Goal: Task Accomplishment & Management: Manage account settings

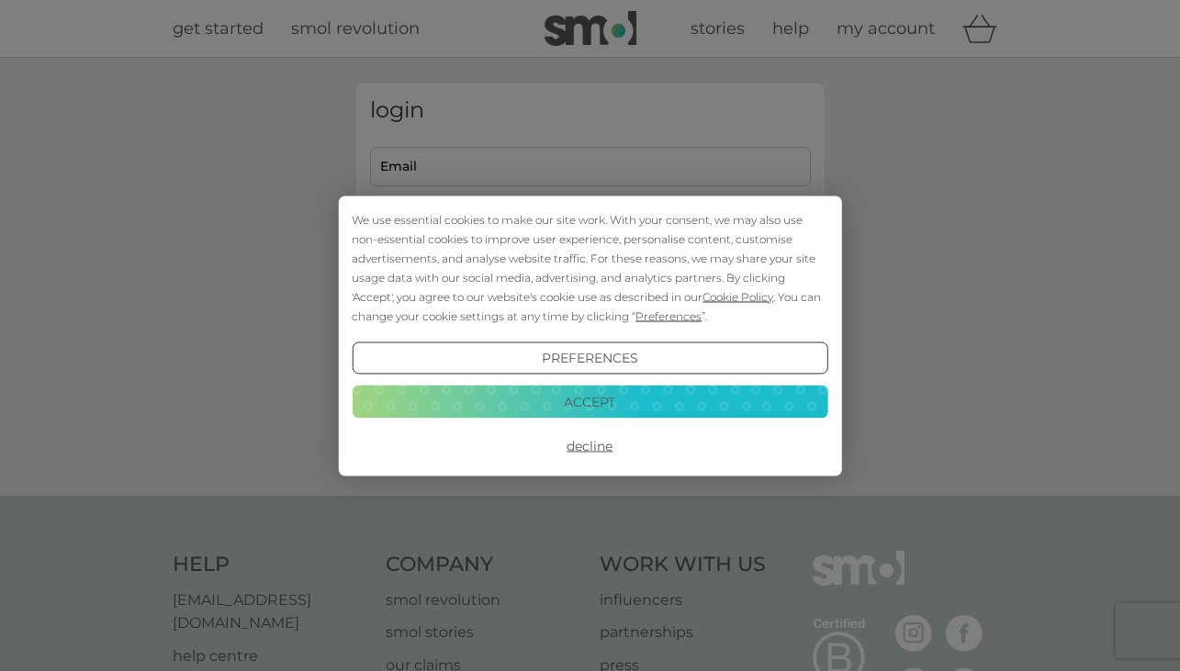
click at [587, 406] on button "Accept" at bounding box center [590, 402] width 476 height 33
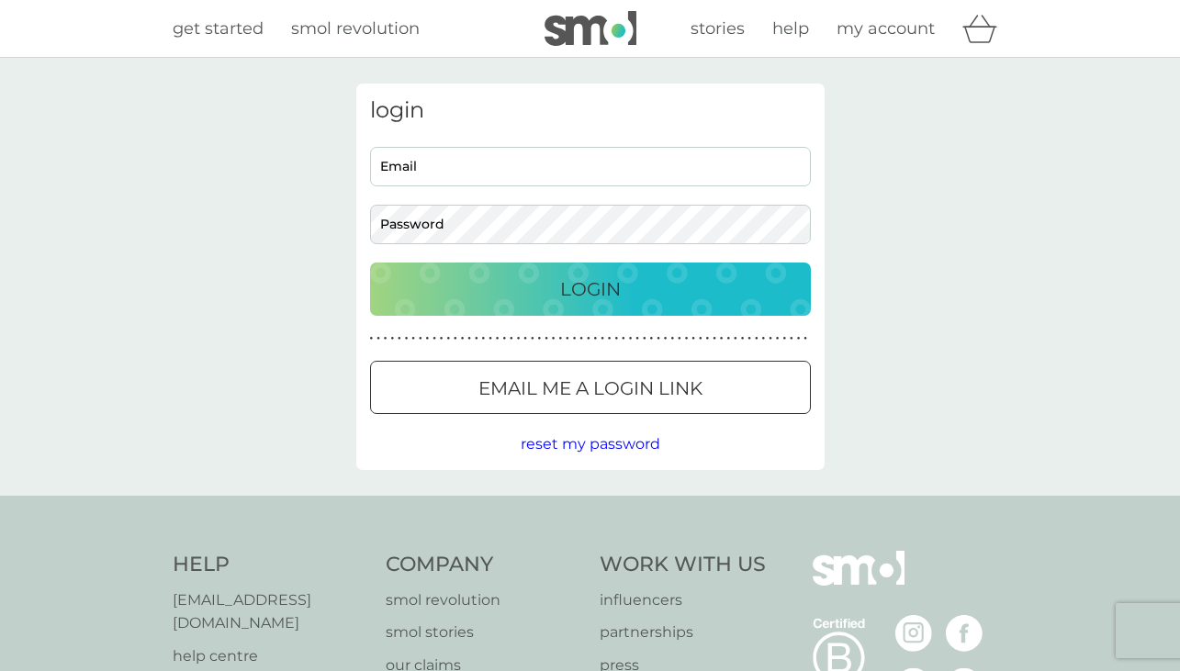
click at [556, 168] on input "Email" at bounding box center [590, 166] width 441 height 39
type input "[EMAIL_ADDRESS][PERSON_NAME][DOMAIN_NAME]"
click at [582, 279] on p "Login" at bounding box center [590, 289] width 61 height 29
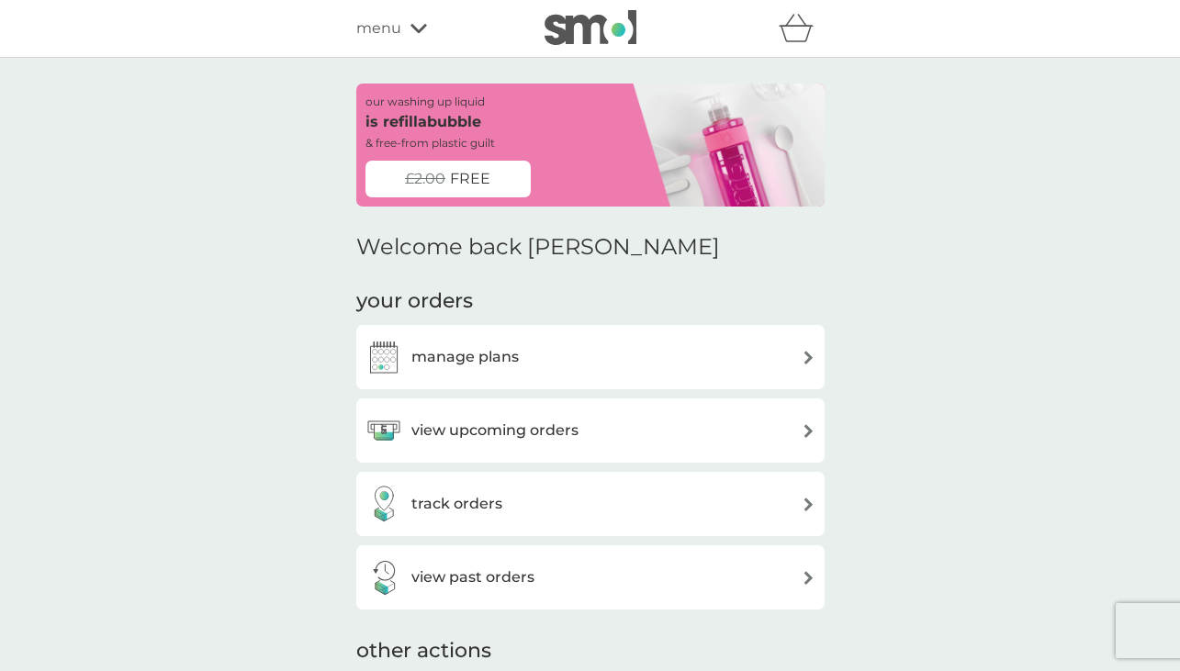
click at [480, 359] on h3 "manage plans" at bounding box center [464, 357] width 107 height 24
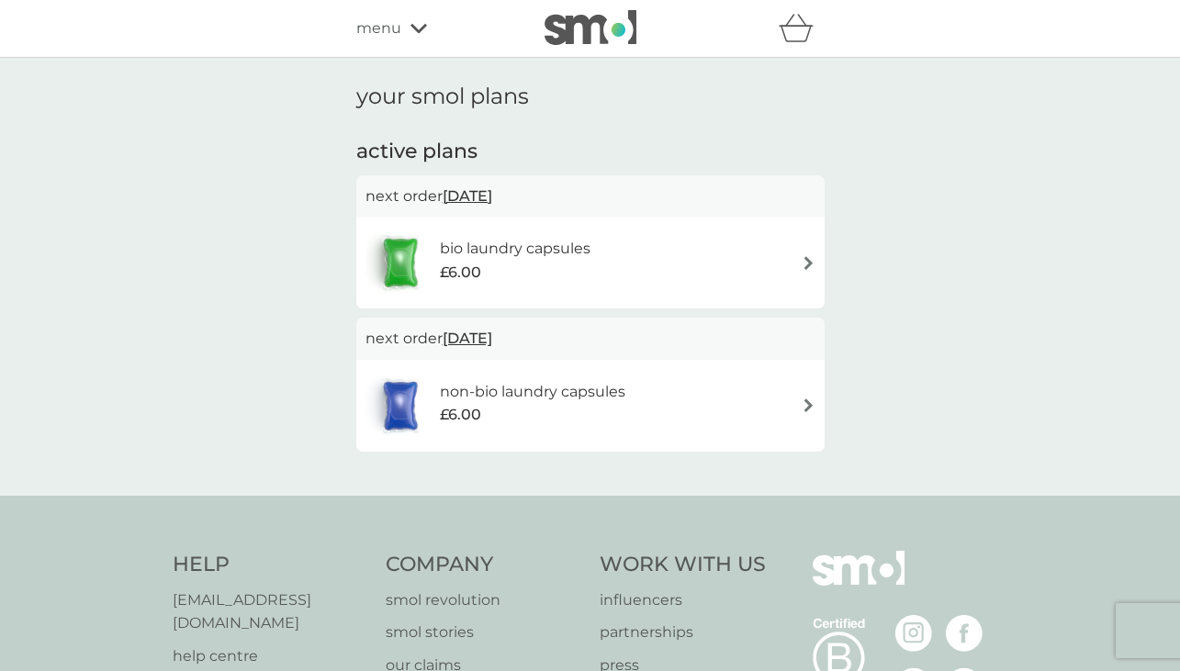
click at [501, 259] on h6 "bio laundry capsules" at bounding box center [515, 249] width 151 height 24
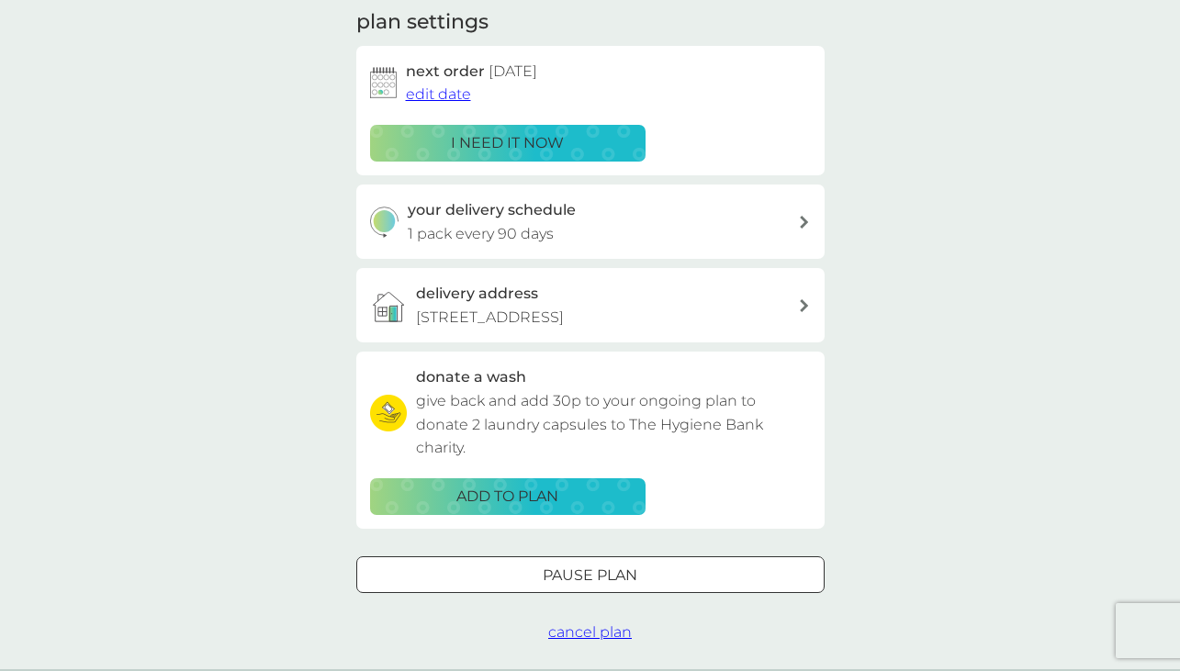
scroll to position [337, 0]
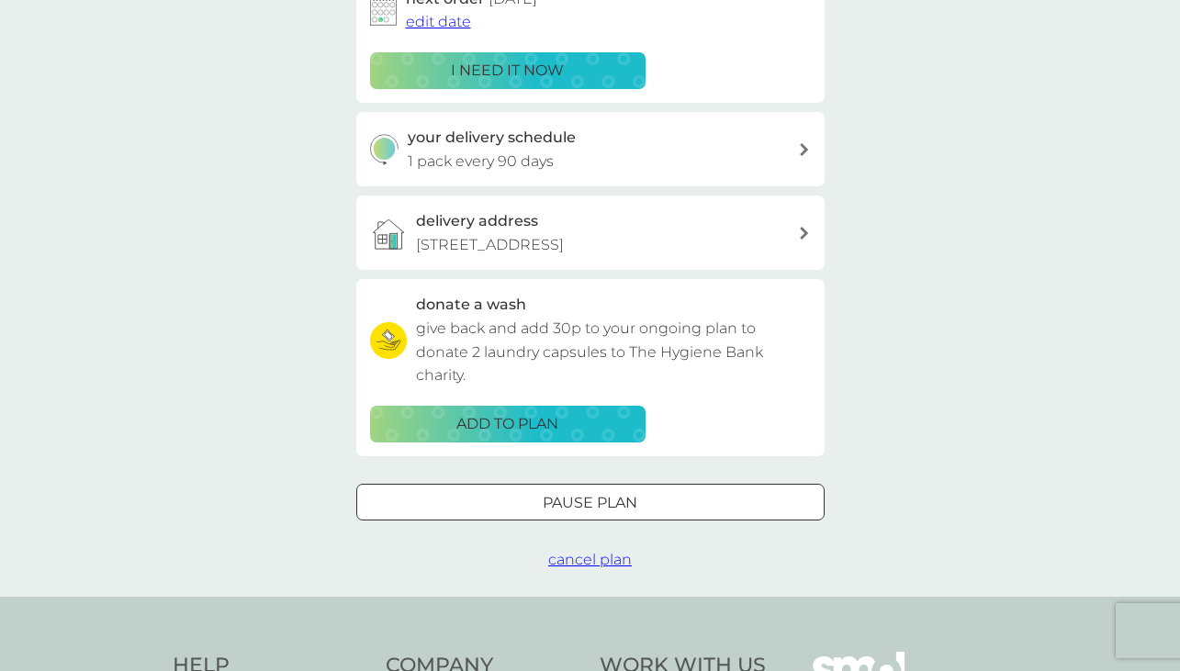
click at [518, 508] on div "Pause plan" at bounding box center [590, 503] width 467 height 24
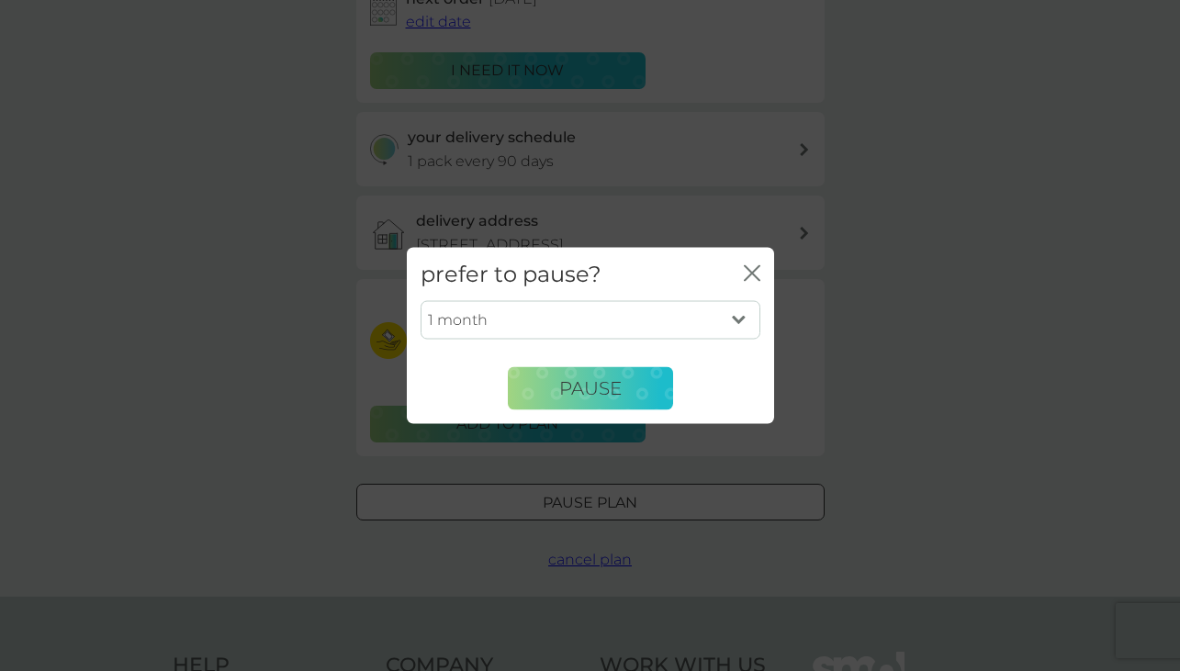
click at [753, 268] on icon "close" at bounding box center [752, 272] width 17 height 17
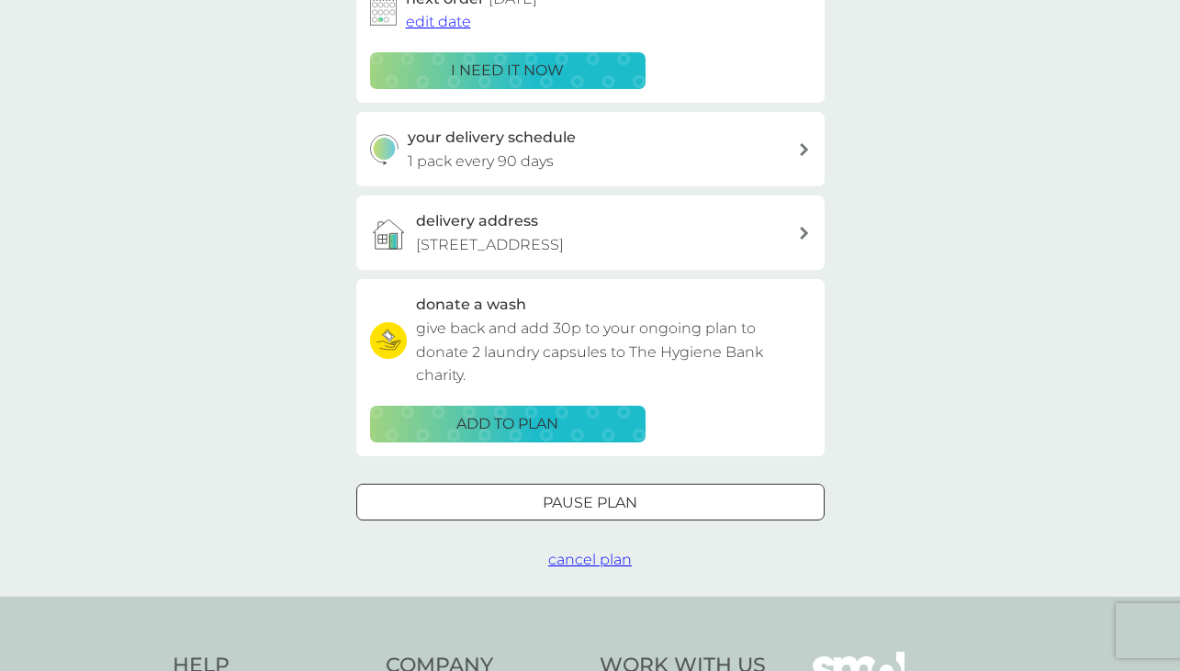
click at [573, 570] on button "cancel plan" at bounding box center [590, 560] width 84 height 24
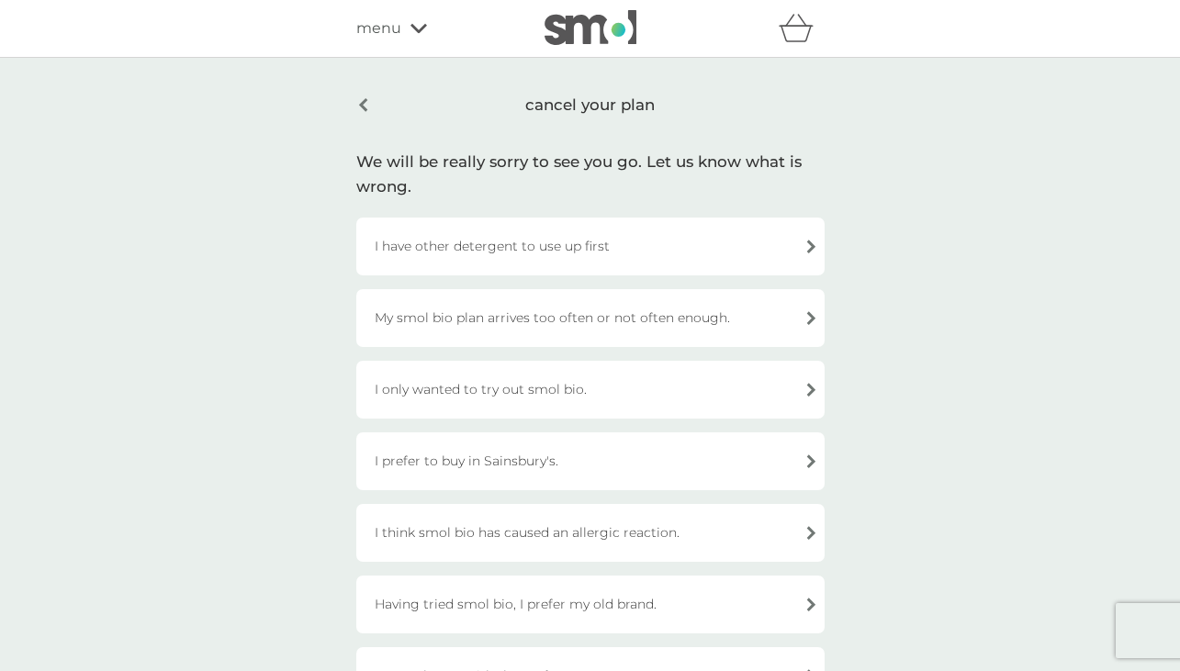
click at [555, 313] on div "My smol bio plan arrives too often or not often enough." at bounding box center [590, 318] width 468 height 58
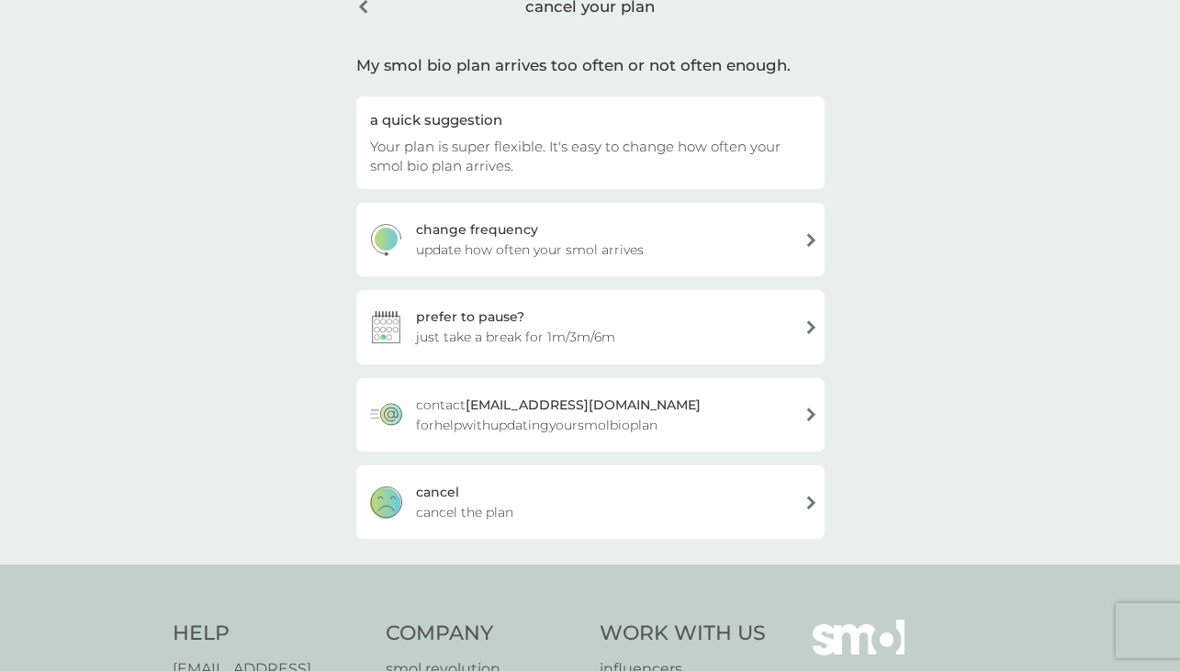
scroll to position [120, 0]
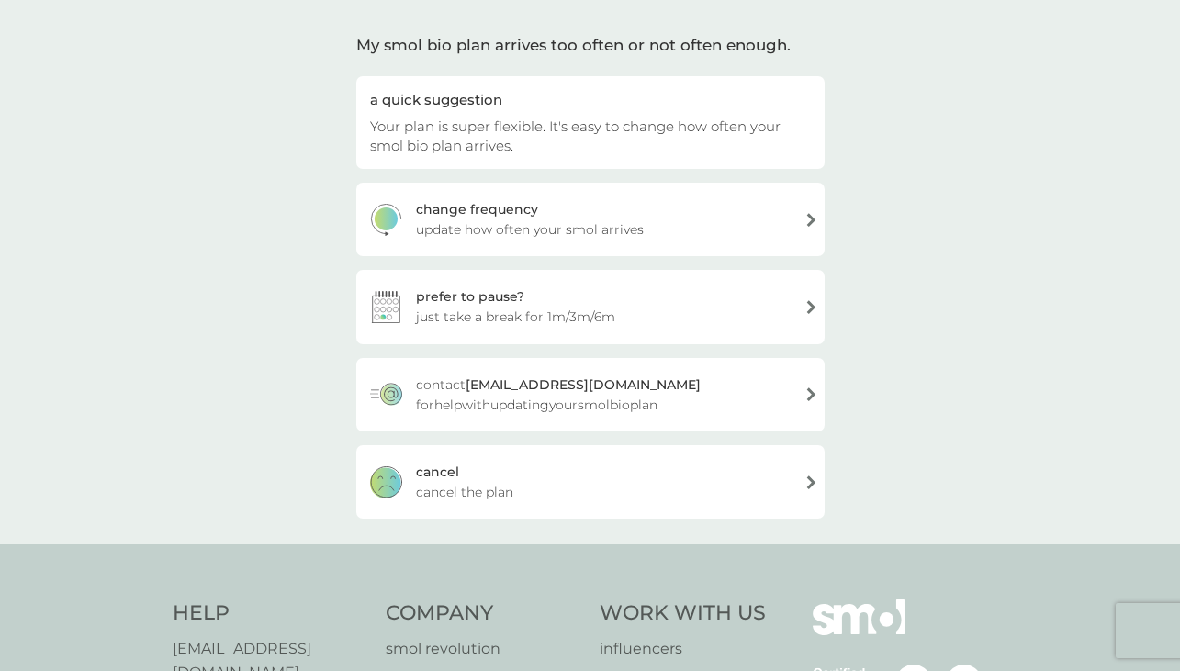
click at [471, 490] on span "cancel the plan" at bounding box center [464, 492] width 97 height 20
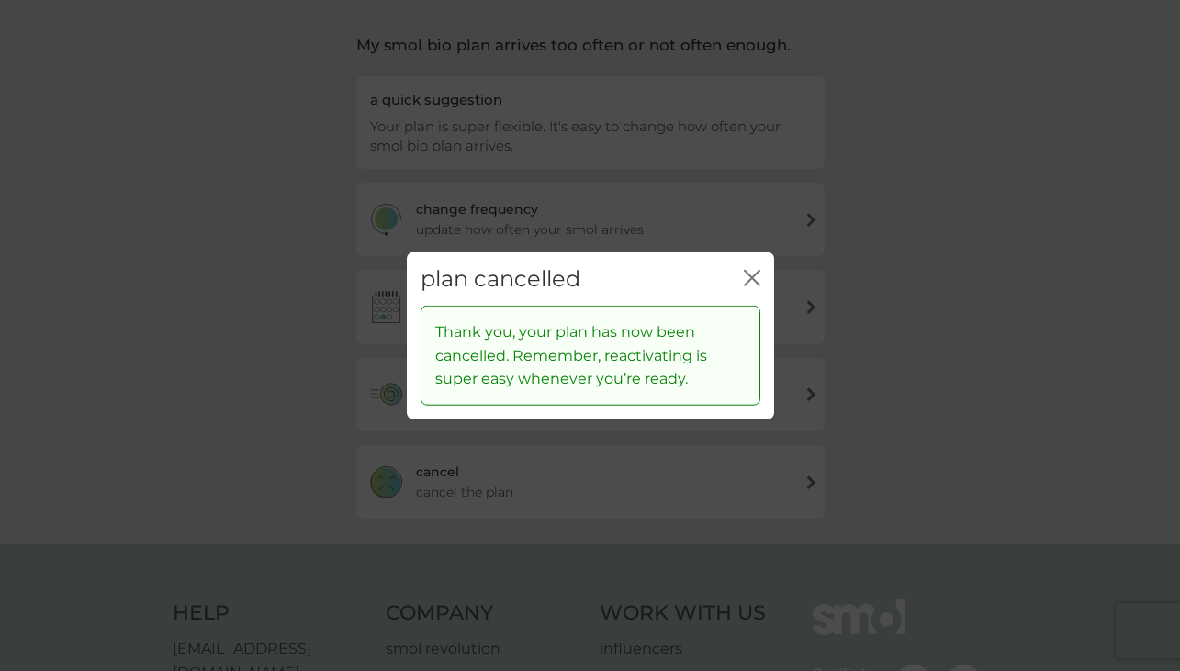
click at [751, 272] on icon "close" at bounding box center [752, 277] width 17 height 17
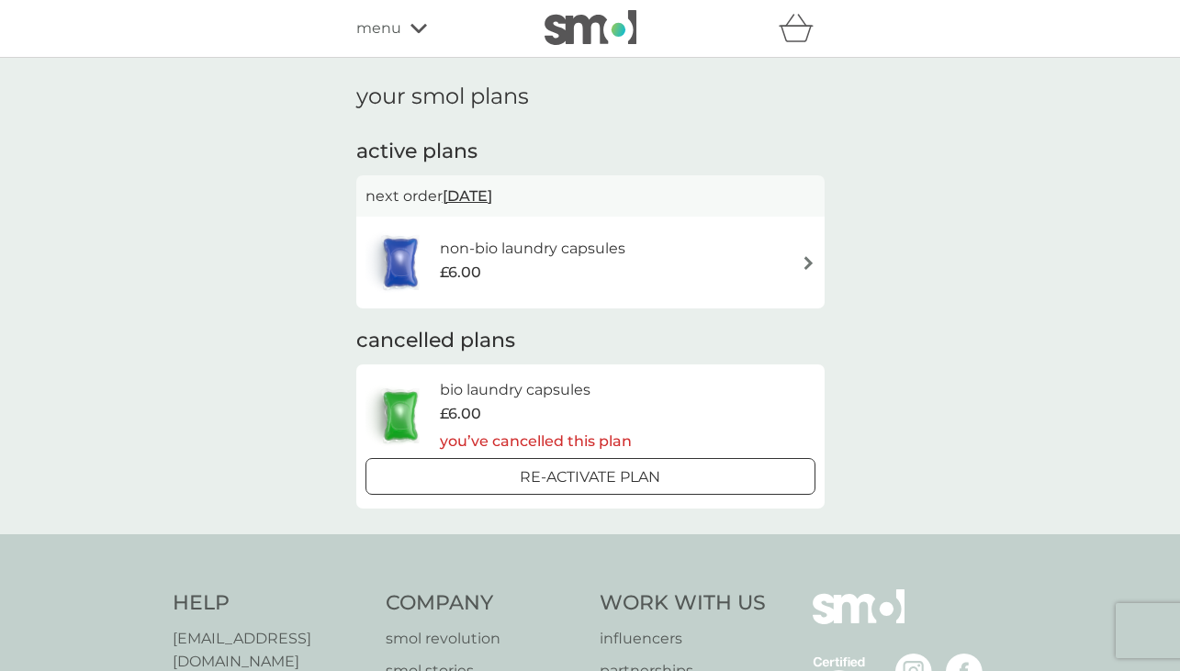
click at [499, 251] on h6 "non-bio laundry capsules" at bounding box center [533, 249] width 186 height 24
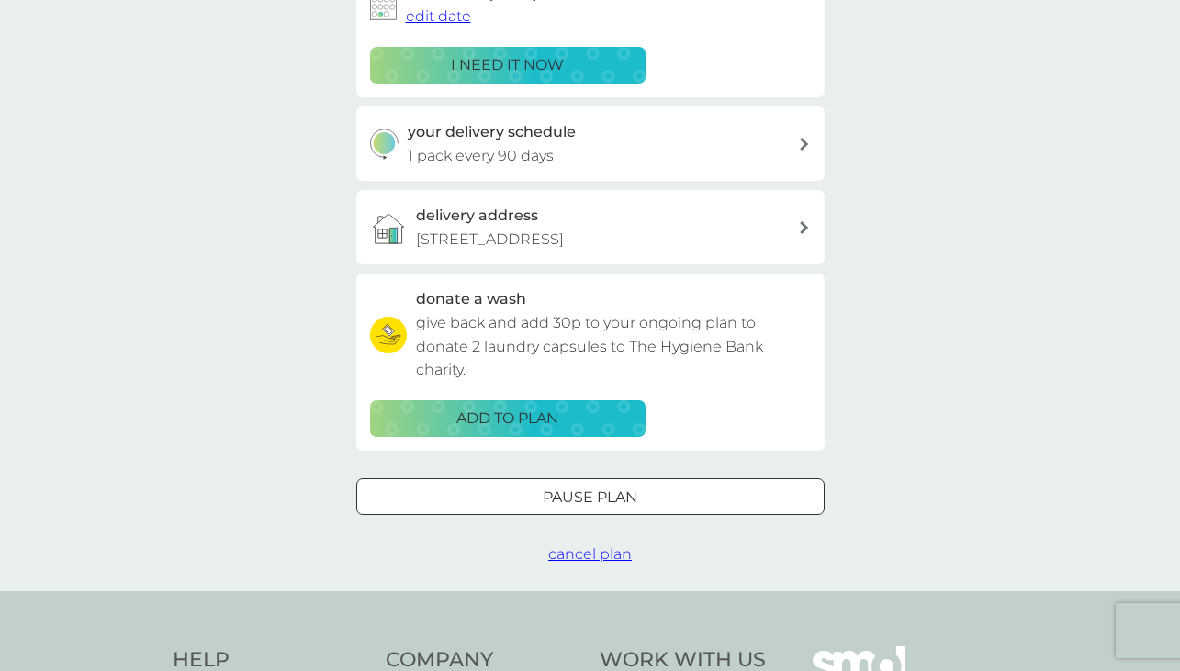
scroll to position [356, 0]
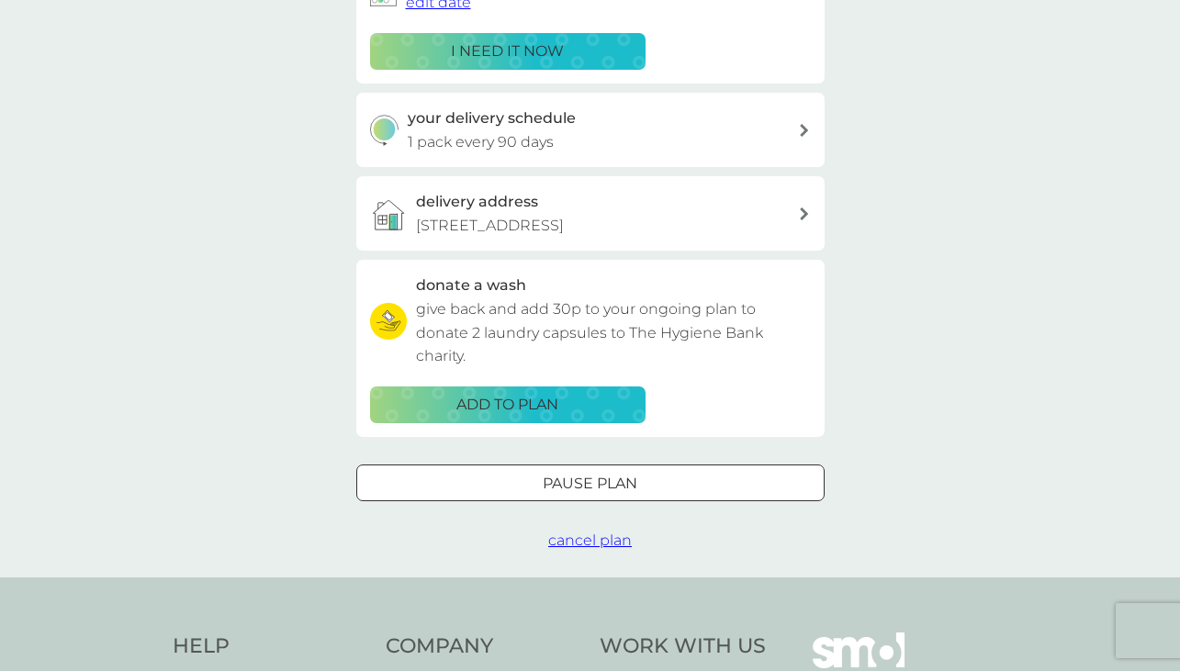
click at [561, 543] on span "cancel plan" at bounding box center [590, 540] width 84 height 17
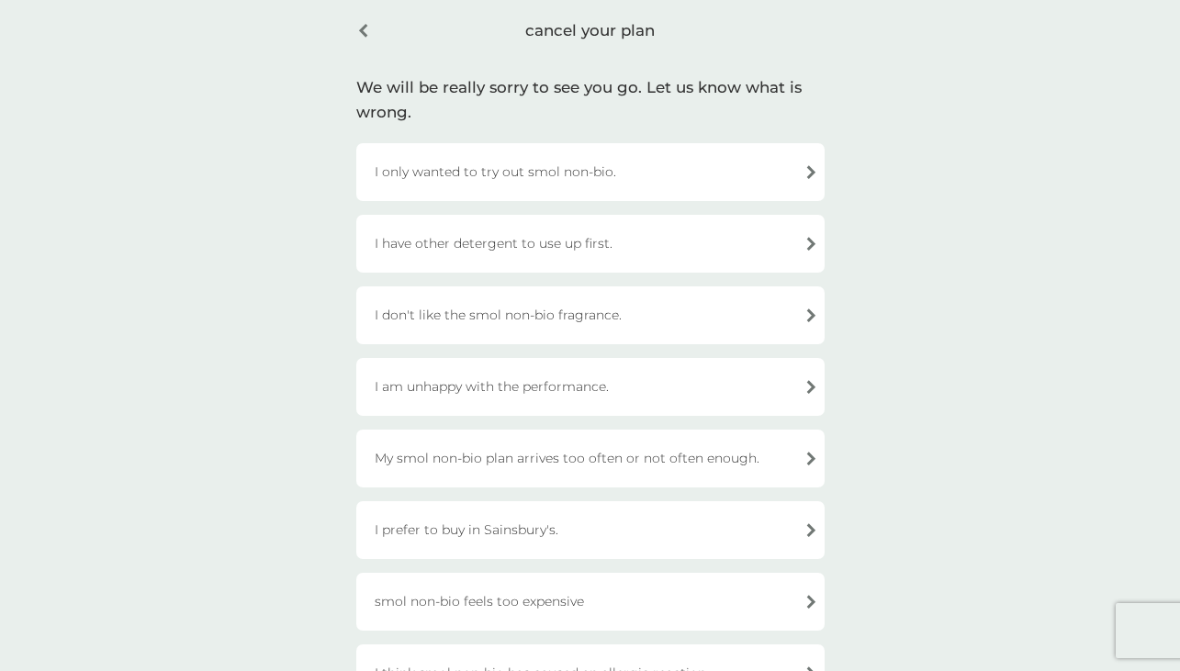
scroll to position [75, 0]
click at [519, 461] on div "My smol non-bio plan arrives too often or not often enough." at bounding box center [590, 458] width 468 height 58
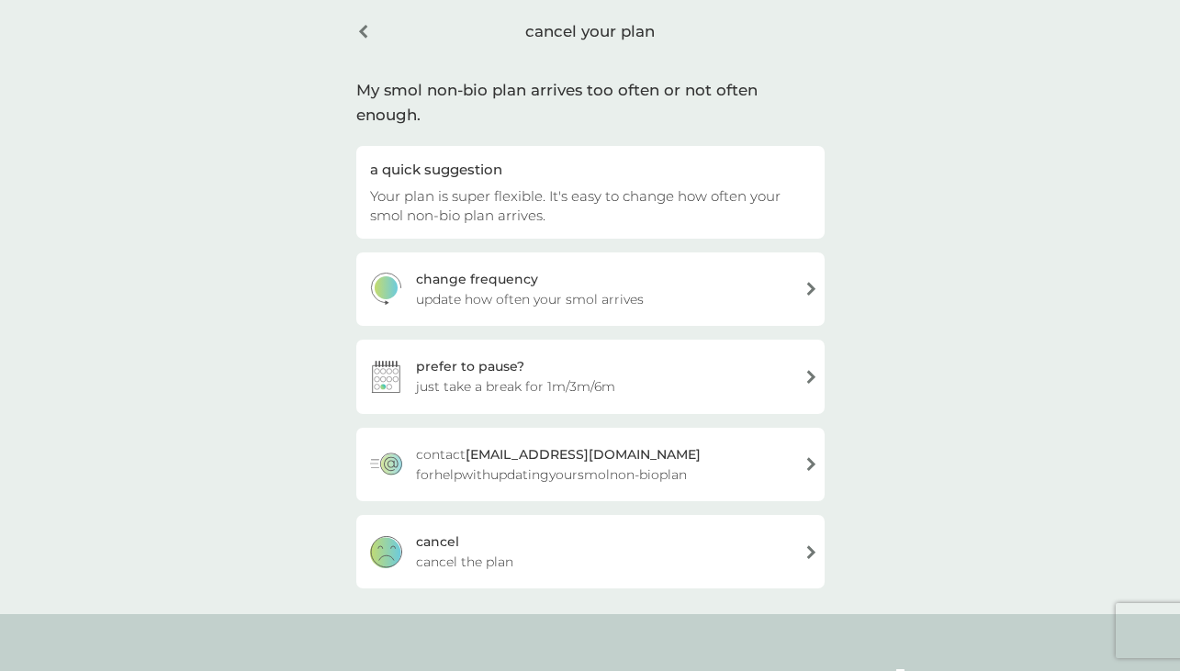
click at [509, 552] on span "cancel the plan" at bounding box center [464, 562] width 97 height 20
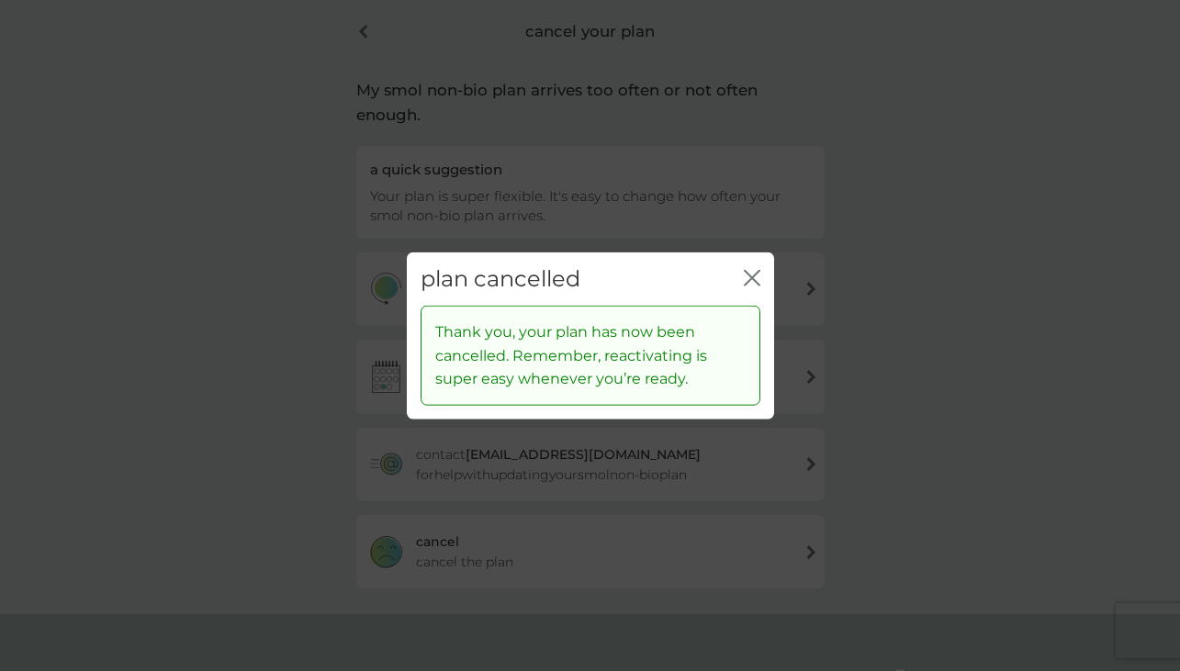
click at [748, 276] on icon "close" at bounding box center [748, 277] width 7 height 15
